Goal: Information Seeking & Learning: Learn about a topic

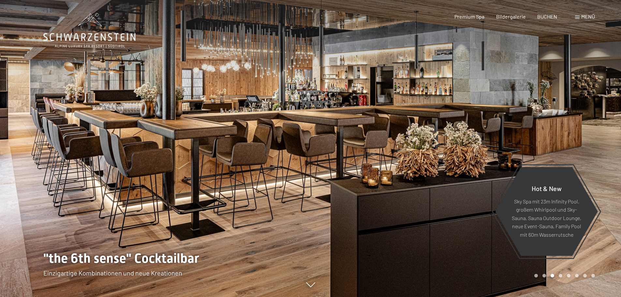
click at [582, 18] on span "Menü" at bounding box center [588, 16] width 14 height 6
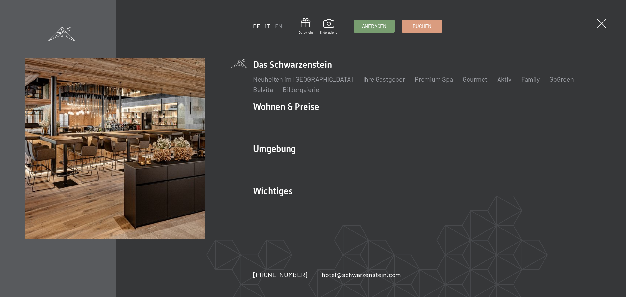
click at [268, 28] on link "IT" at bounding box center [267, 25] width 5 height 7
click at [267, 27] on link "IT" at bounding box center [267, 25] width 5 height 7
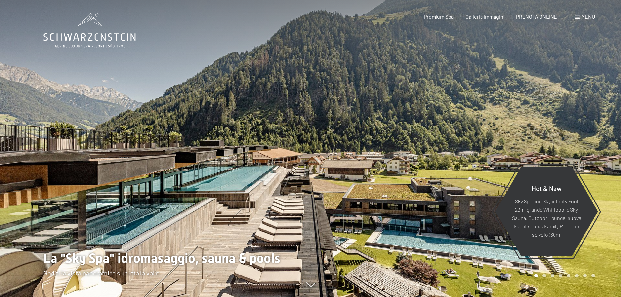
click at [578, 16] on span at bounding box center [577, 17] width 5 height 3
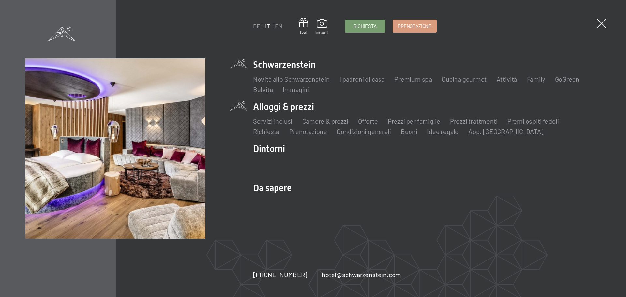
click at [279, 108] on li "Alloggi & prezzi Servizi inclusi Camere & prezzi Lista Offerte Lista Prezzi per…" at bounding box center [427, 118] width 348 height 36
click at [313, 121] on link "Camere & prezzi" at bounding box center [325, 121] width 46 height 8
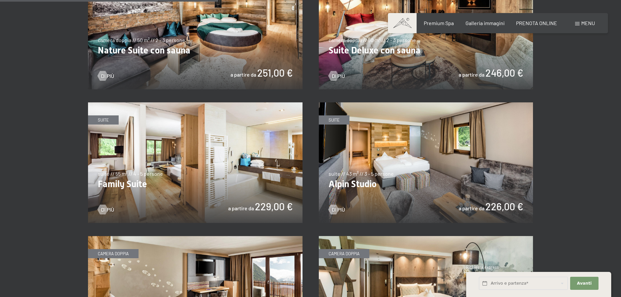
scroll to position [792, 0]
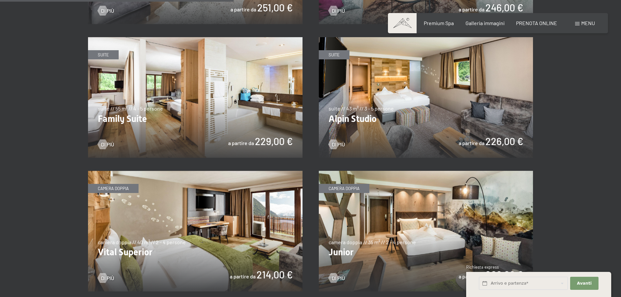
click at [341, 187] on img at bounding box center [426, 231] width 214 height 121
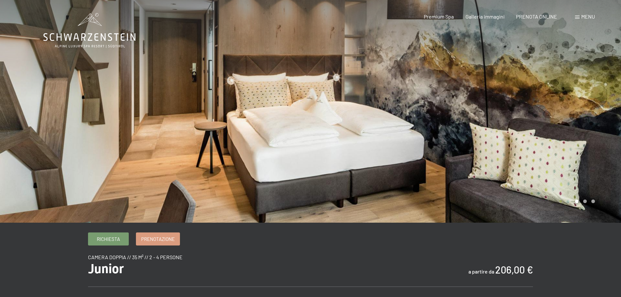
click at [589, 138] on div at bounding box center [466, 111] width 311 height 223
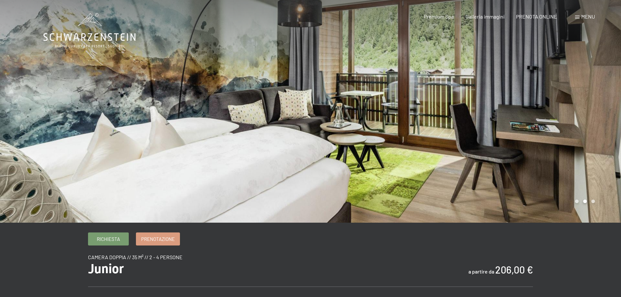
click at [593, 136] on div at bounding box center [466, 111] width 311 height 223
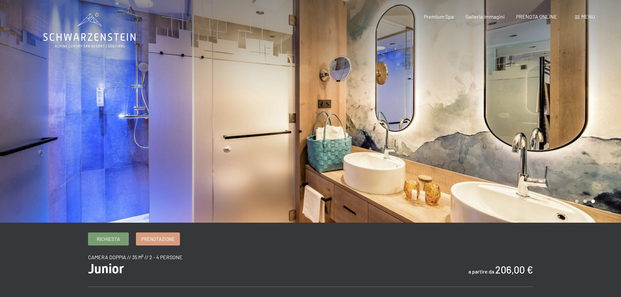
click at [593, 136] on div at bounding box center [466, 111] width 311 height 223
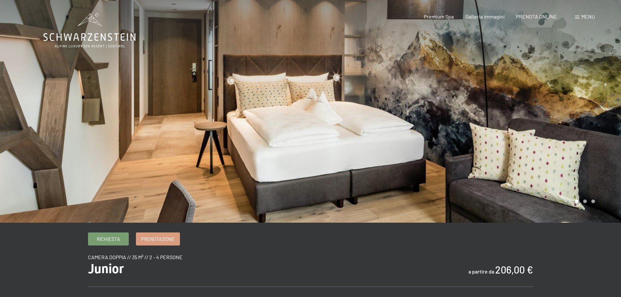
click at [592, 136] on div at bounding box center [466, 111] width 311 height 223
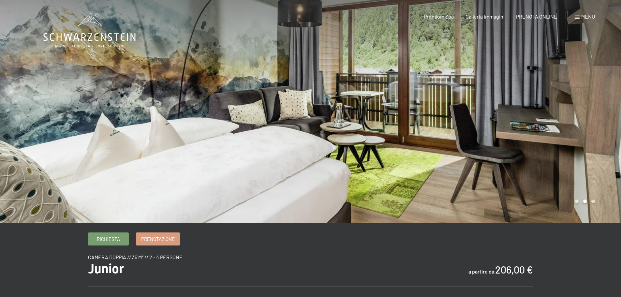
click at [592, 136] on div at bounding box center [466, 111] width 311 height 223
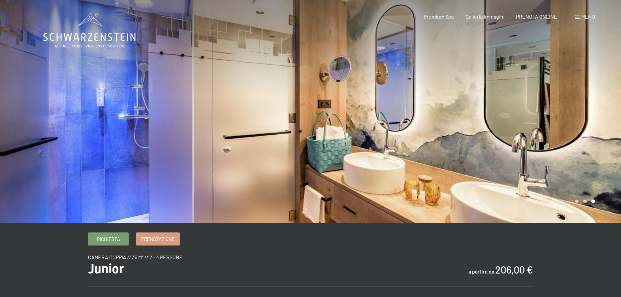
click at [580, 16] on div "Menu" at bounding box center [585, 16] width 20 height 7
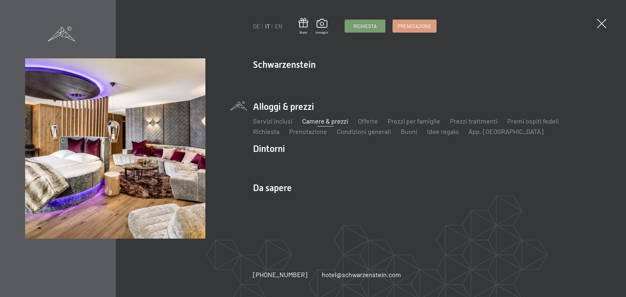
click at [324, 122] on link "Camere & prezzi" at bounding box center [325, 121] width 46 height 8
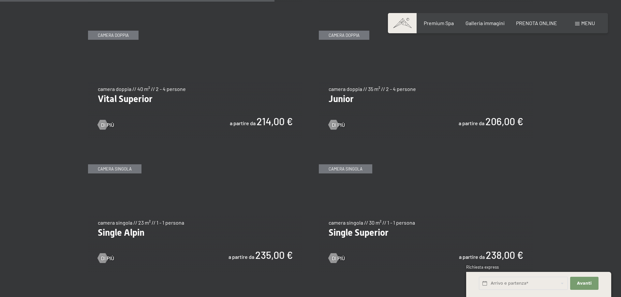
scroll to position [847, 0]
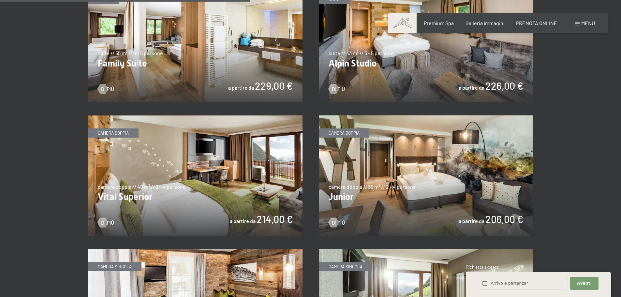
click at [116, 134] on img at bounding box center [195, 175] width 214 height 121
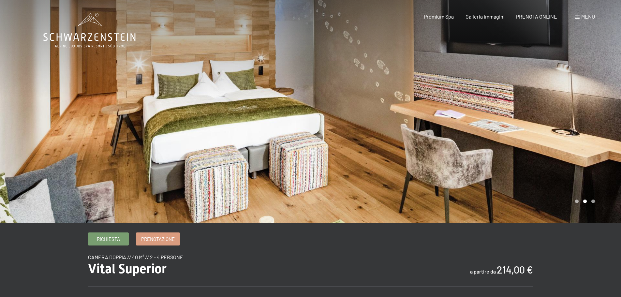
click at [602, 124] on div at bounding box center [466, 111] width 311 height 223
